Goal: Information Seeking & Learning: Learn about a topic

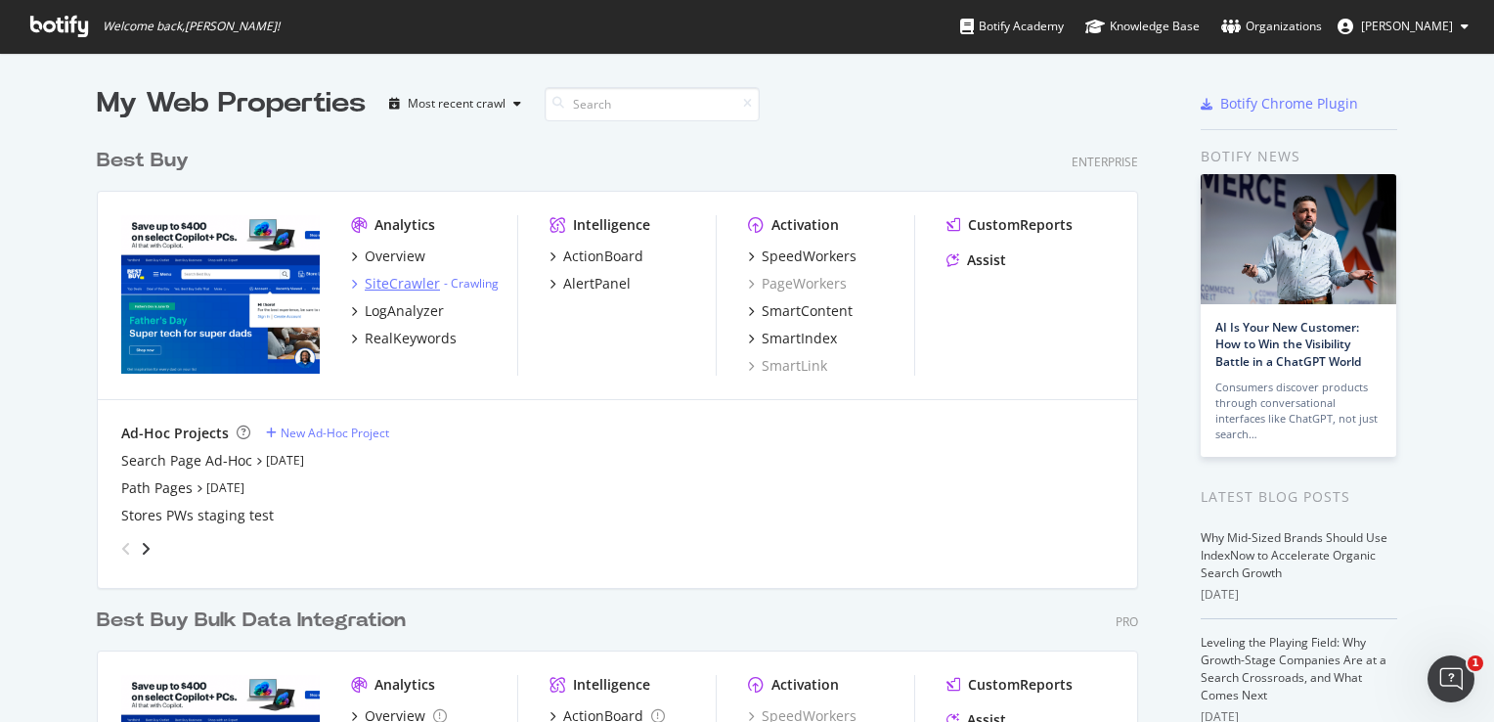
click at [398, 292] on div "SiteCrawler" at bounding box center [402, 284] width 75 height 20
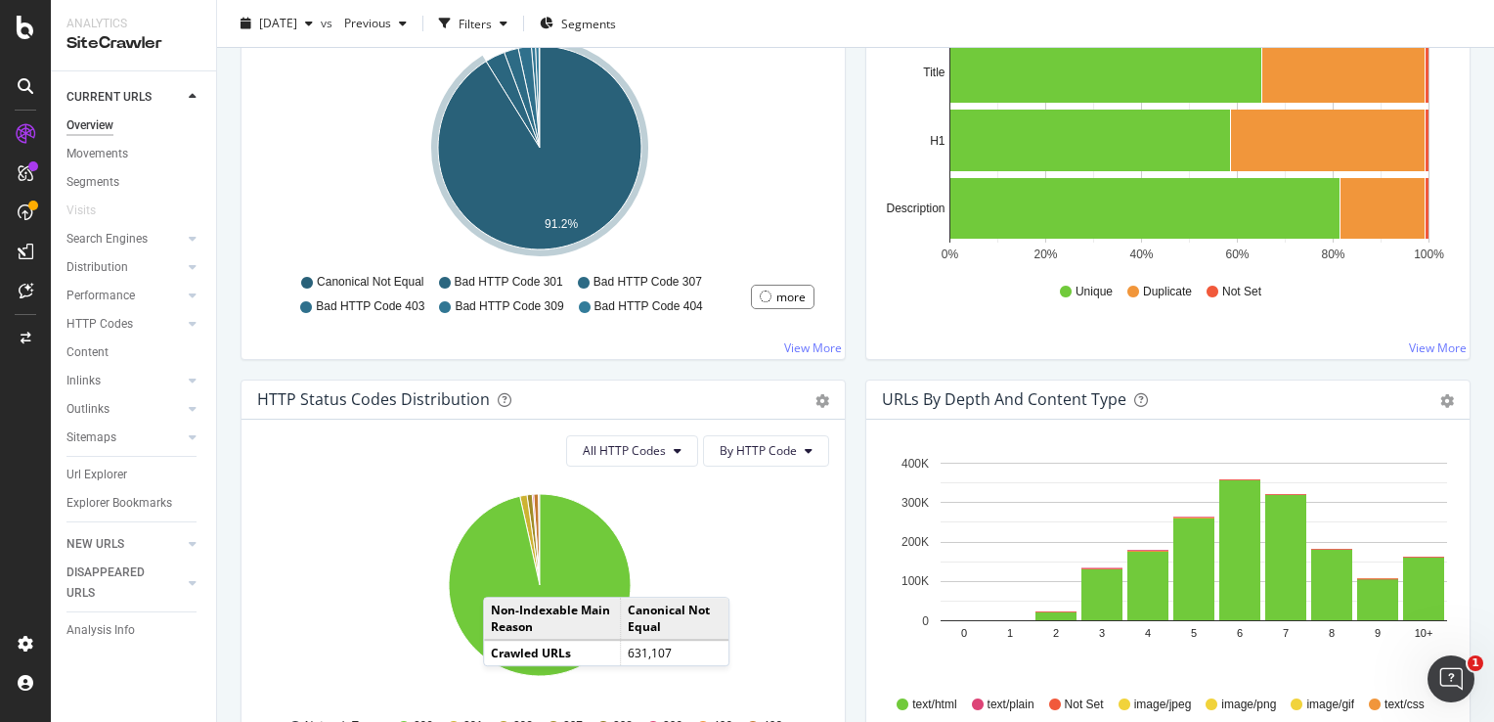
scroll to position [978, 0]
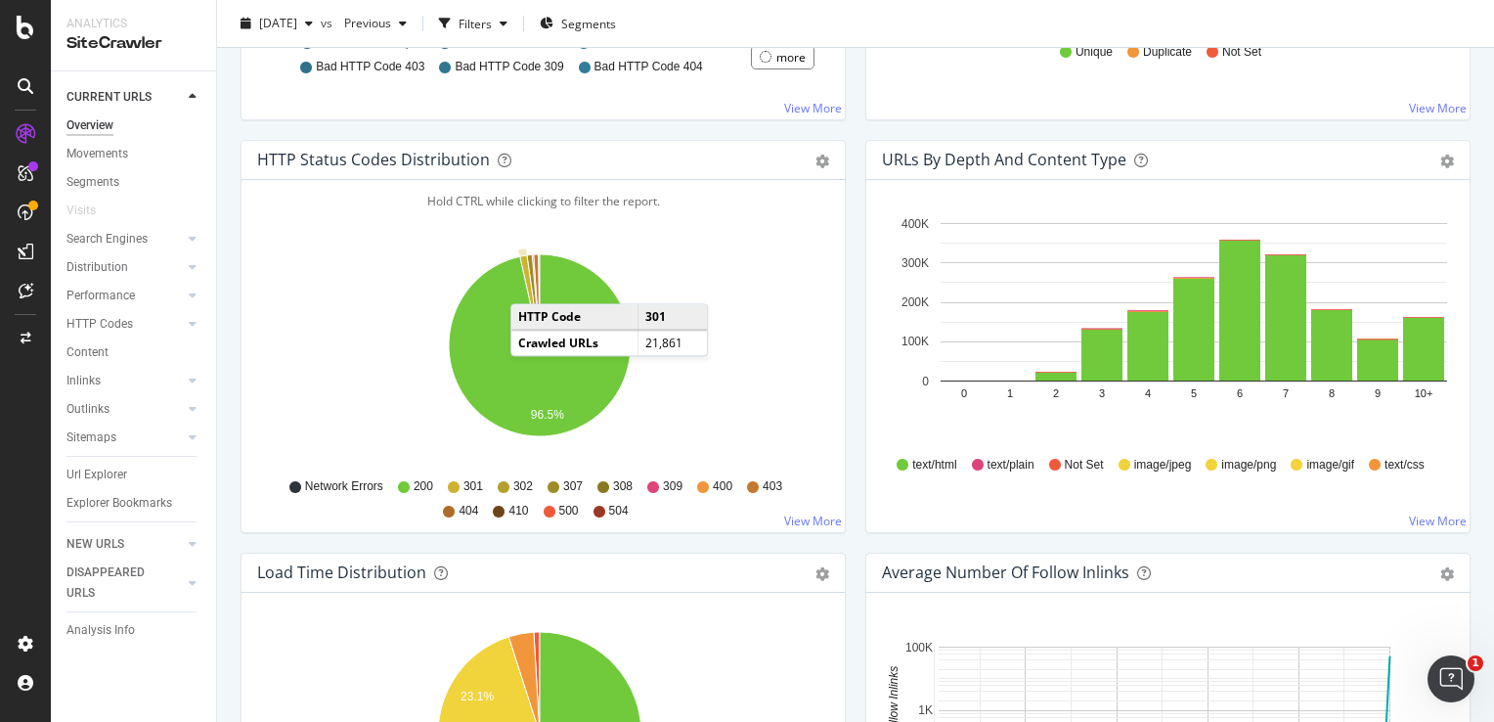
click at [530, 283] on icon "A chart." at bounding box center [530, 300] width 20 height 90
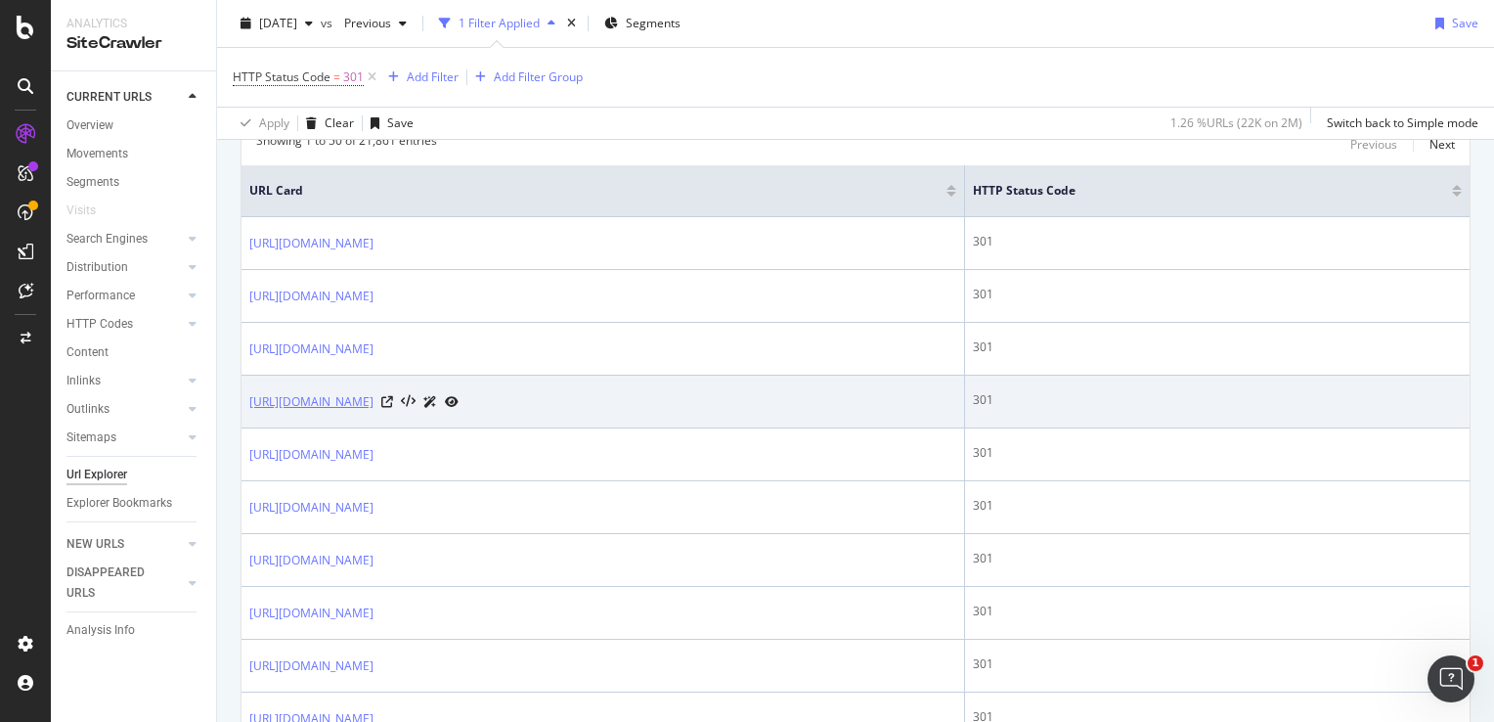
scroll to position [391, 0]
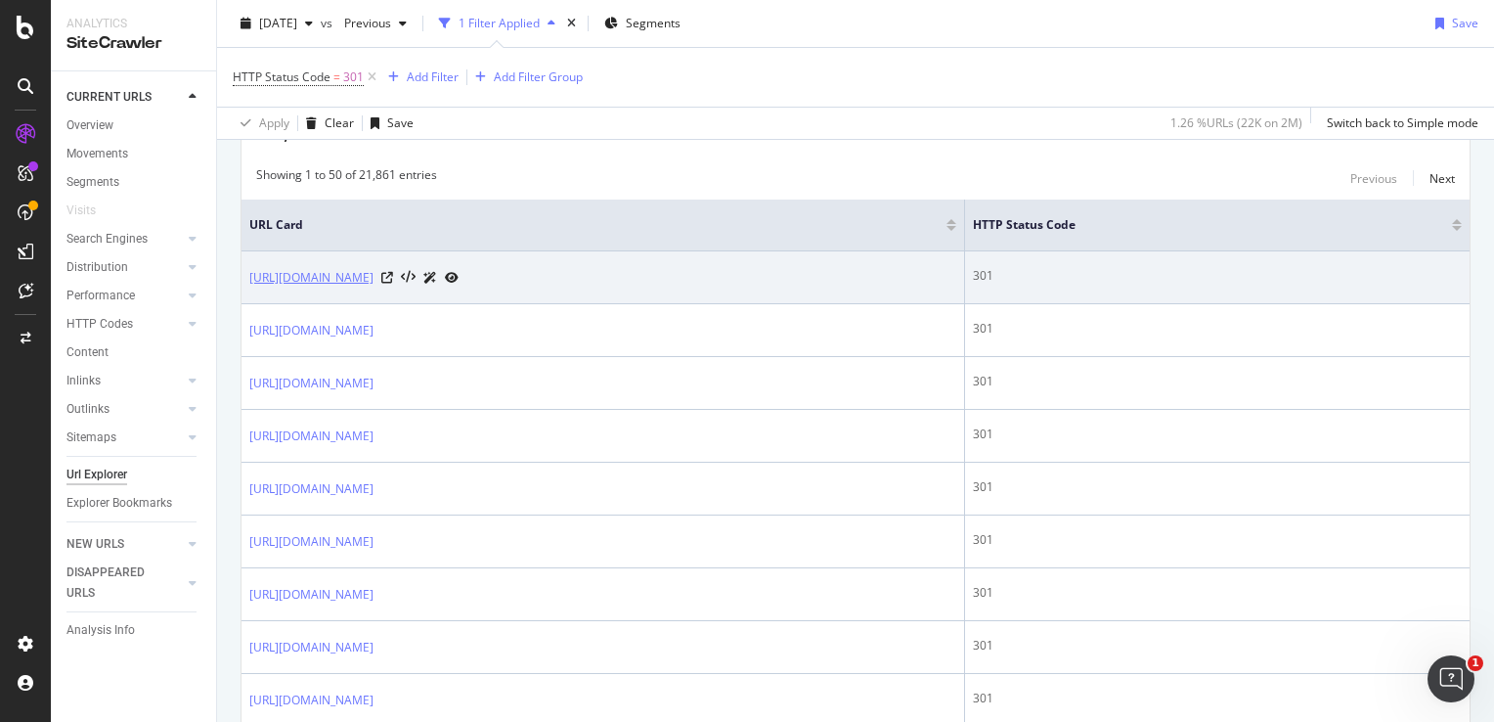
click at [373, 271] on link "[URL][DOMAIN_NAME]" at bounding box center [311, 278] width 124 height 20
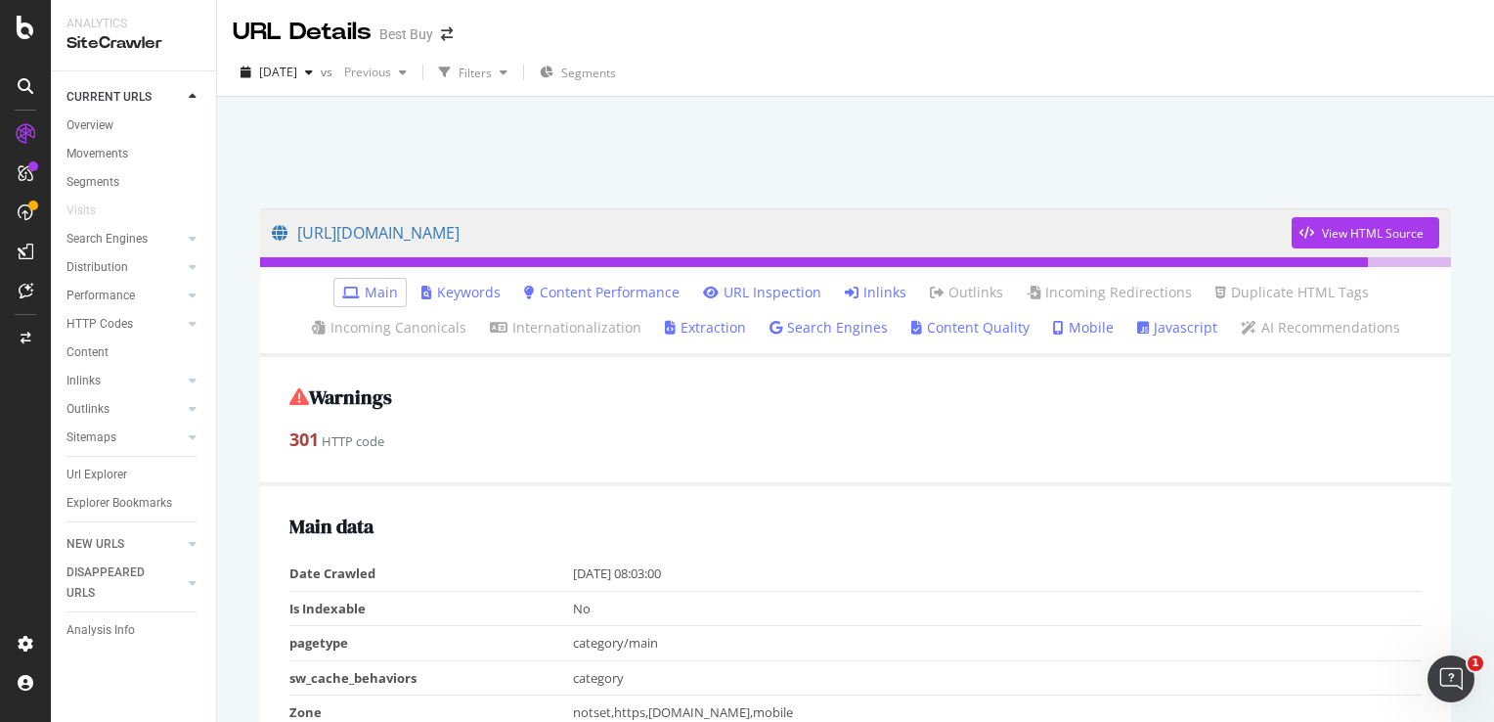
click at [852, 289] on icon at bounding box center [852, 292] width 14 height 14
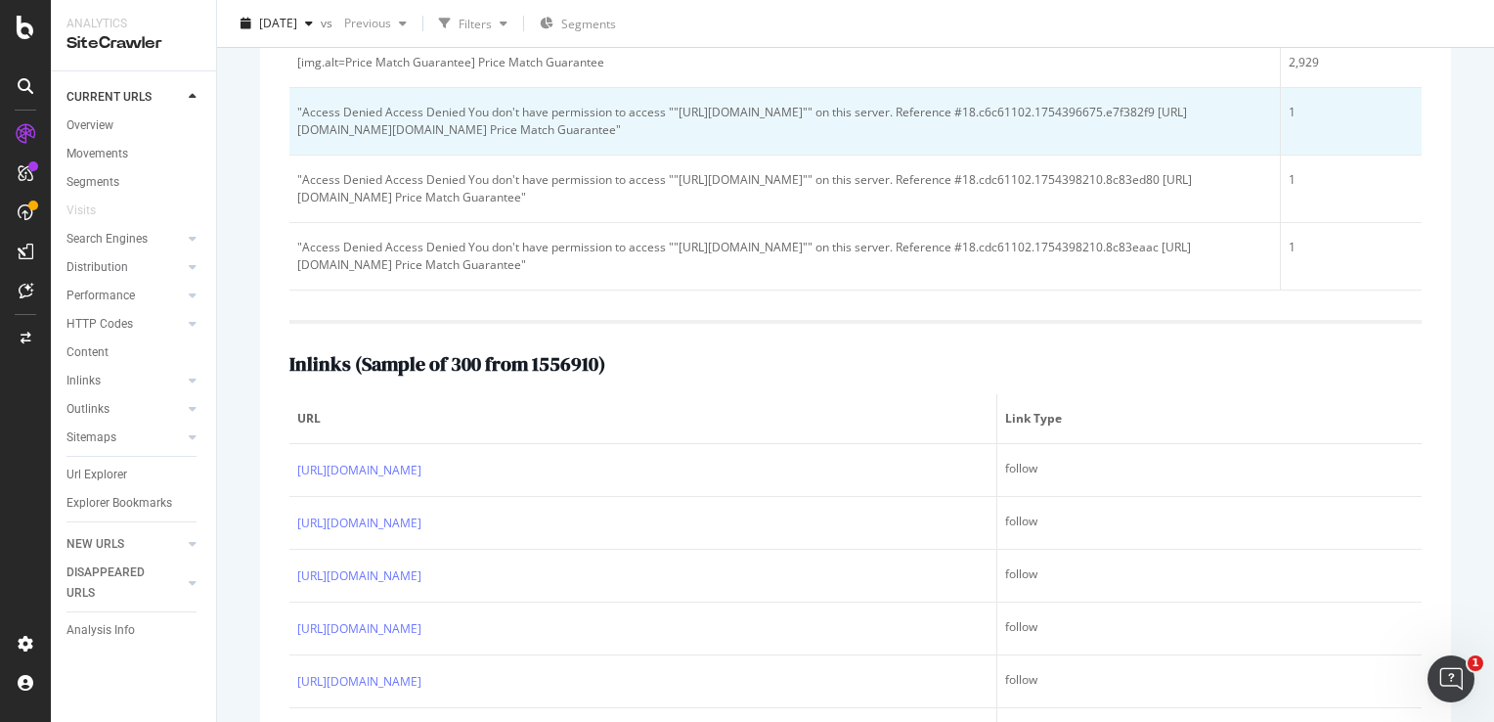
scroll to position [751, 0]
